Goal: Information Seeking & Learning: Learn about a topic

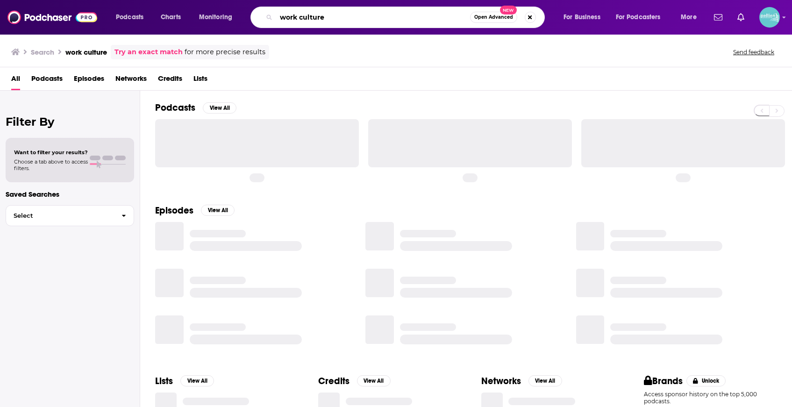
click at [356, 16] on input "work culture" at bounding box center [373, 17] width 194 height 15
paste input "Getting Curious with [PERSON_NAME]"
type input "Getting Curious with [PERSON_NAME]"
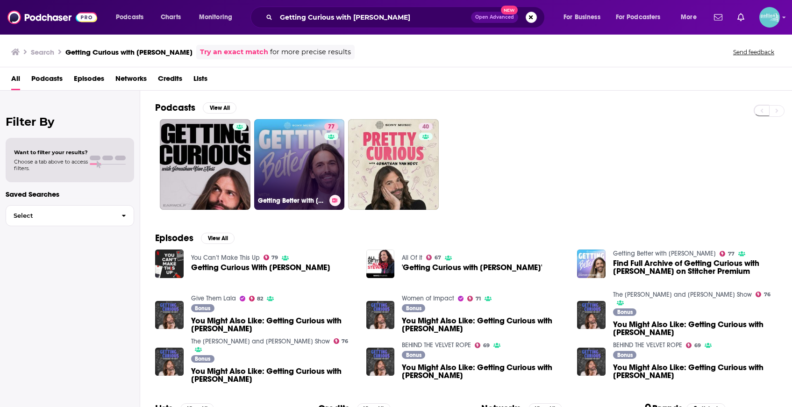
click at [289, 146] on link "77 Getting Better with [PERSON_NAME]" at bounding box center [299, 164] width 91 height 91
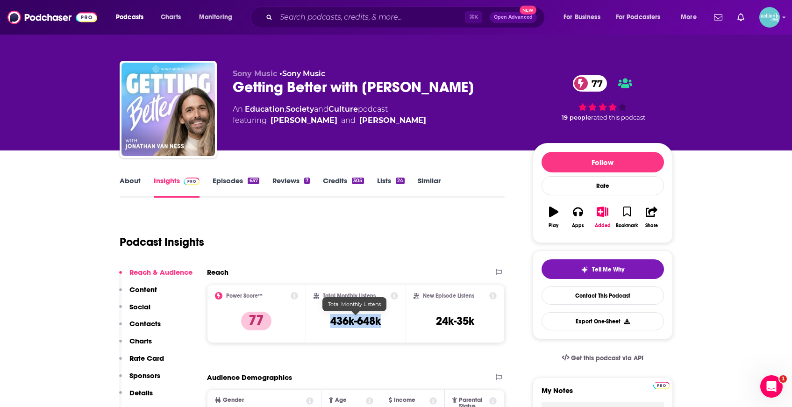
drag, startPoint x: 394, startPoint y: 324, endPoint x: 327, endPoint y: 319, distance: 67.0
click at [327, 319] on div "Total Monthly Listens 436k-648k" at bounding box center [355, 313] width 85 height 43
copy h3 "436k-648k"
click at [239, 180] on link "Episodes 637" at bounding box center [236, 186] width 46 height 21
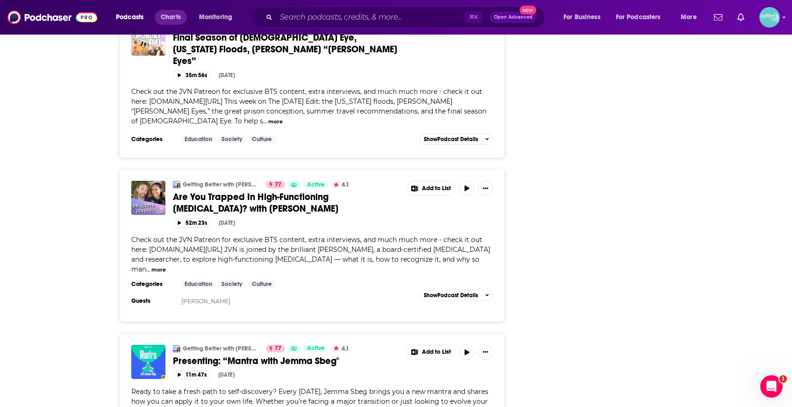
scroll to position [1472, 0]
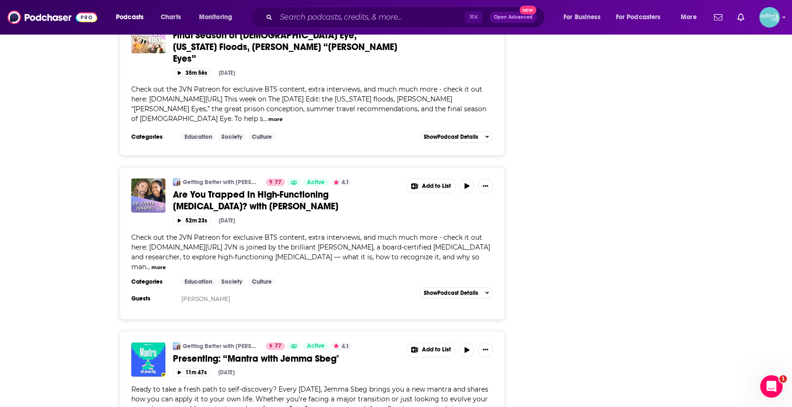
click at [230, 189] on span "Are You Trapped In High-Functioning [MEDICAL_DATA]? with [PERSON_NAME]" at bounding box center [255, 200] width 165 height 23
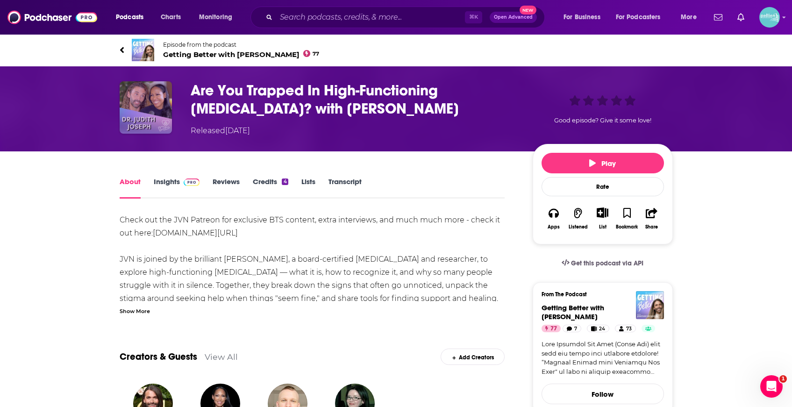
click at [167, 113] on img "Are You Trapped In High-Functioning Depression? with Dr. Judith Joseph" at bounding box center [146, 107] width 52 height 52
click at [188, 57] on span "Getting Better with [PERSON_NAME] 77" at bounding box center [241, 54] width 157 height 9
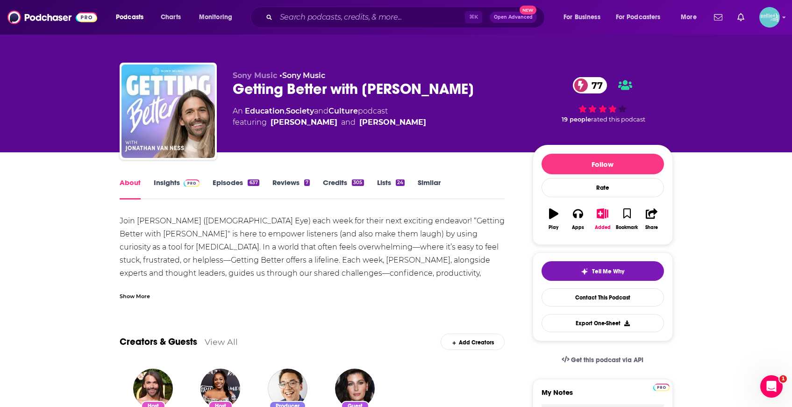
click at [228, 190] on link "Episodes 637" at bounding box center [236, 188] width 46 height 21
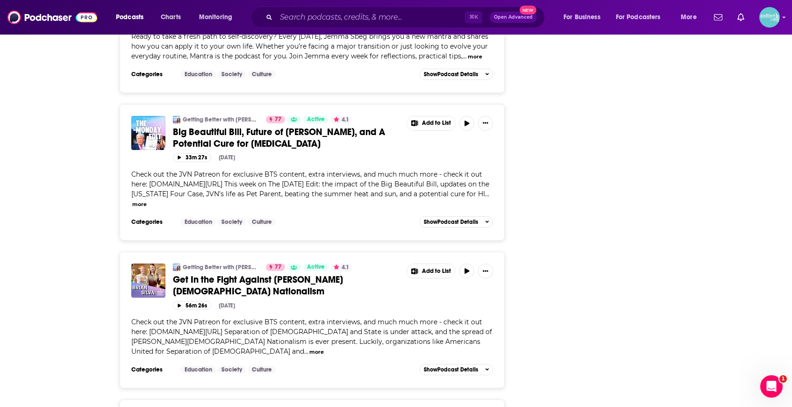
scroll to position [1826, 0]
